Goal: Task Accomplishment & Management: Manage account settings

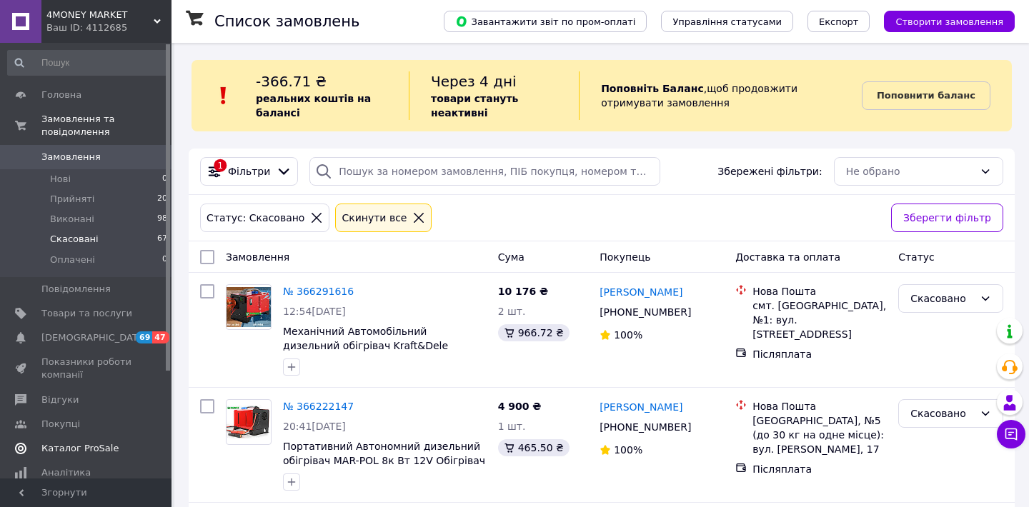
click at [80, 447] on span "Каталог ProSale" at bounding box center [79, 448] width 77 height 13
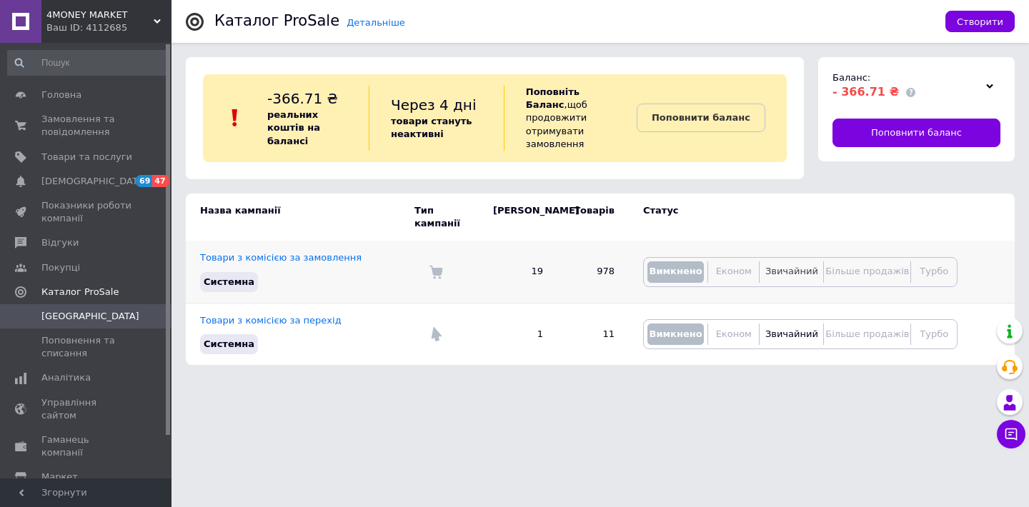
click at [804, 266] on span "Звичайний" at bounding box center [791, 271] width 53 height 11
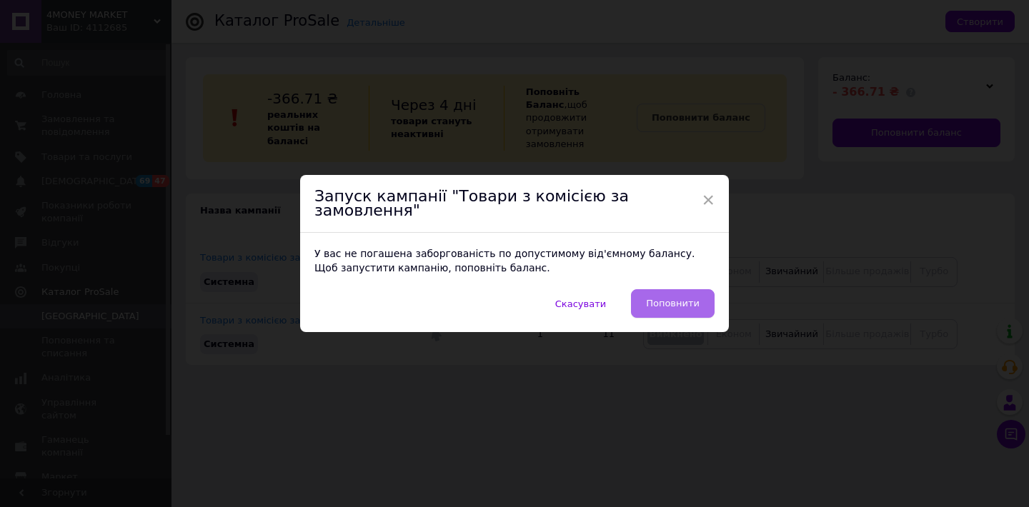
click at [664, 299] on span "Поповнити" at bounding box center [673, 303] width 54 height 14
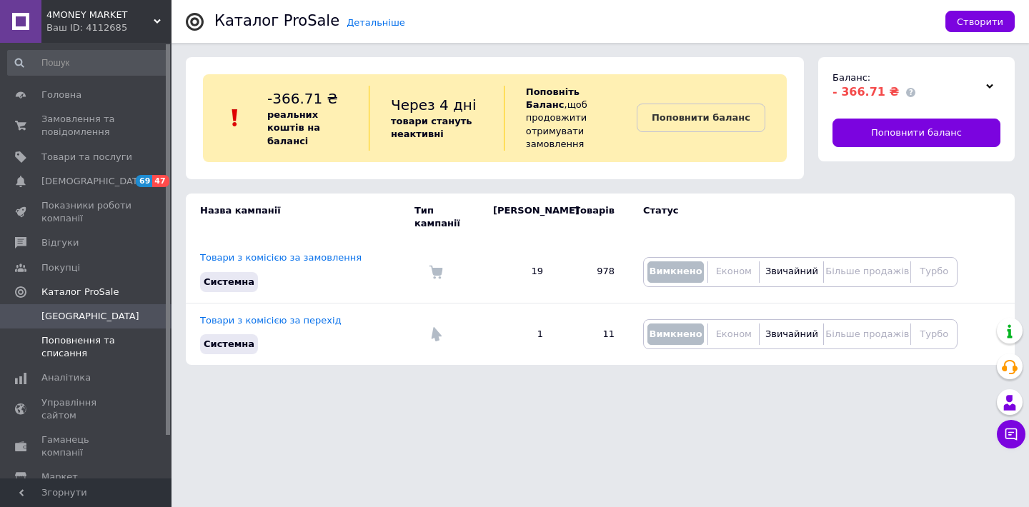
click at [72, 347] on span "Поповнення та списання" at bounding box center [86, 347] width 91 height 26
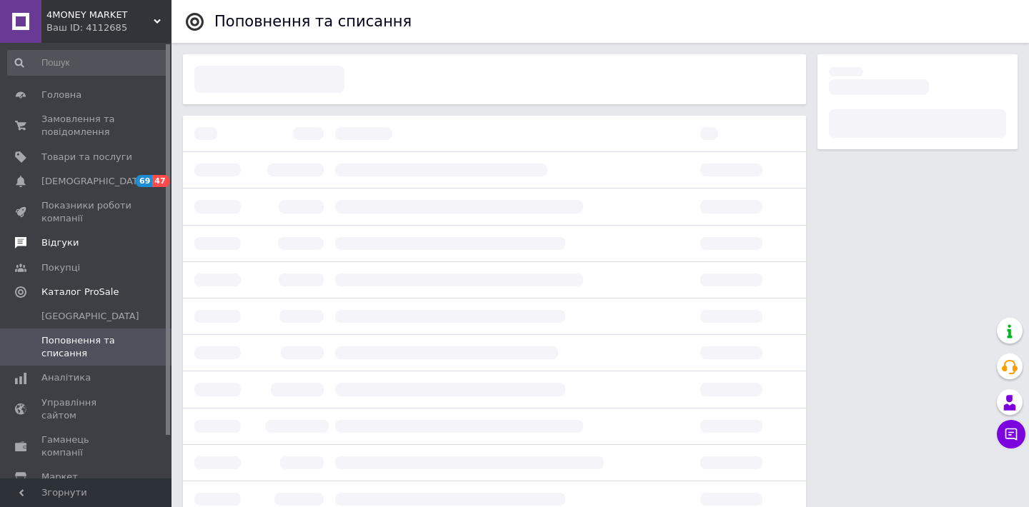
click at [71, 243] on span "Відгуки" at bounding box center [59, 242] width 37 height 13
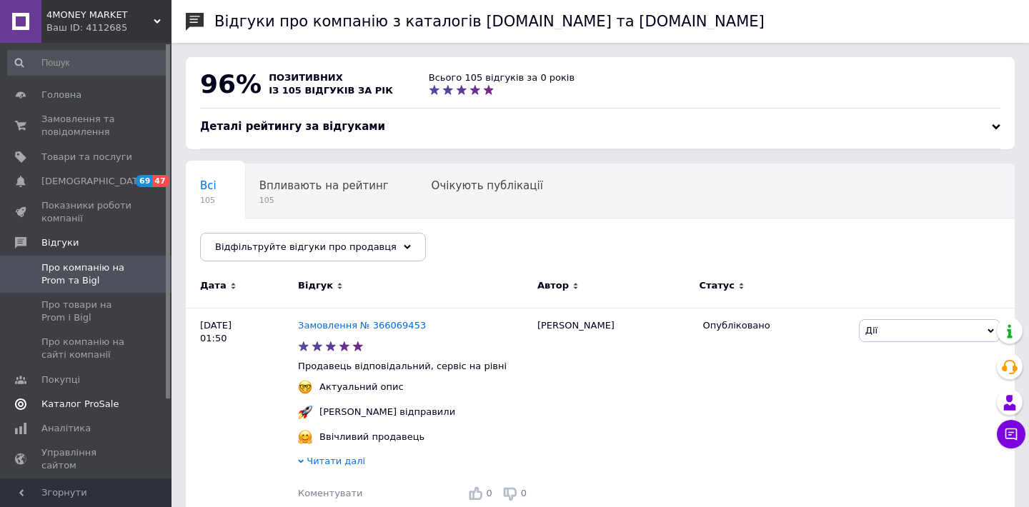
click at [69, 411] on link "Каталог ProSale" at bounding box center [88, 404] width 176 height 24
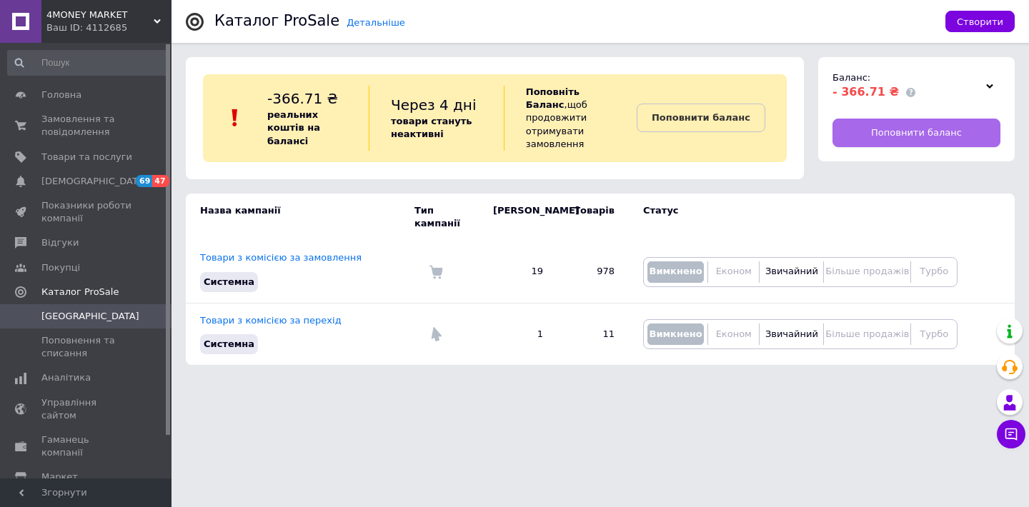
click at [913, 131] on span "Поповнити баланс" at bounding box center [916, 132] width 91 height 13
